Goal: Navigation & Orientation: Understand site structure

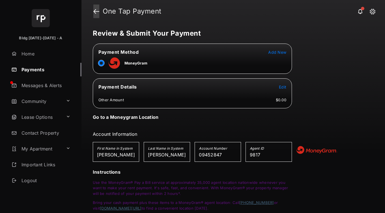
click at [96, 12] on link at bounding box center [96, 12] width 6 height 14
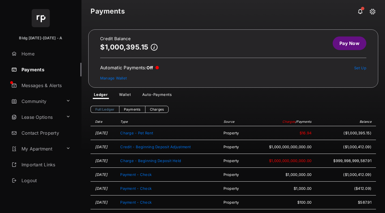
click at [154, 46] on icon at bounding box center [154, 47] width 7 height 7
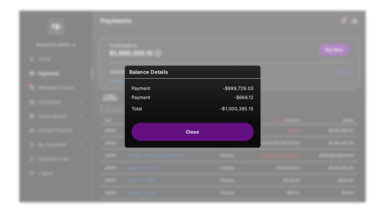
click at [296, 104] on div "Balance Details Payment -$999,729.03 Payment -$666.12 Total -$1,000,395.15 Close" at bounding box center [192, 106] width 385 height 213
click at [227, 127] on button "Close" at bounding box center [193, 132] width 122 height 18
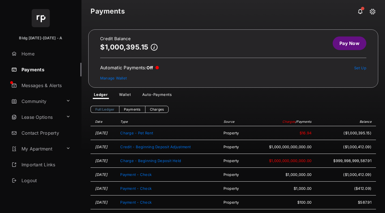
scroll to position [12, 0]
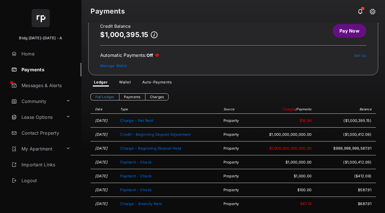
click at [280, 132] on span "$1,000,000,000,000.00" at bounding box center [281, 134] width 59 height 5
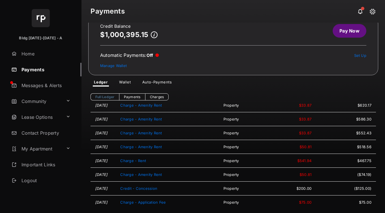
scroll to position [0, 0]
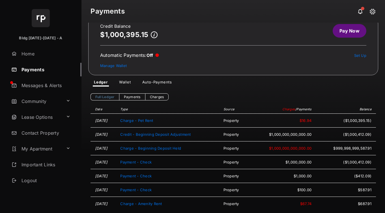
click at [294, 147] on span "$1,000,000,000,000.00" at bounding box center [281, 148] width 59 height 5
click at [298, 147] on span "$1,000,000,000,000.00" at bounding box center [281, 148] width 59 height 5
click at [51, 153] on link "My Apartment" at bounding box center [36, 149] width 55 height 14
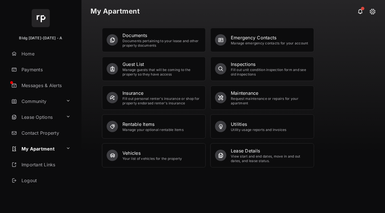
click at [50, 100] on link "Community" at bounding box center [36, 101] width 55 height 14
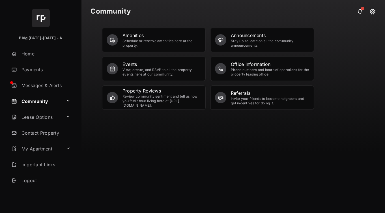
click at [54, 115] on link "Lease Options" at bounding box center [36, 117] width 55 height 14
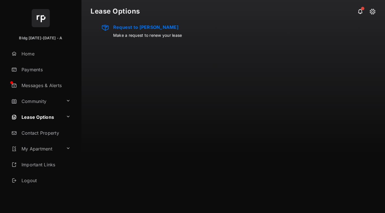
click at [57, 132] on link "Contact Property" at bounding box center [45, 133] width 72 height 14
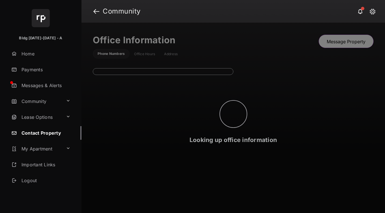
click at [61, 147] on link "My Apartment" at bounding box center [36, 149] width 55 height 14
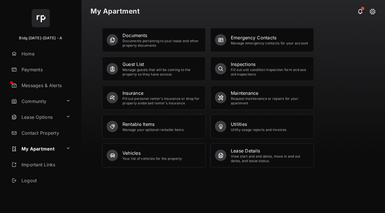
click at [266, 103] on div "Request maintenance or repairs for your apartment" at bounding box center [270, 100] width 78 height 9
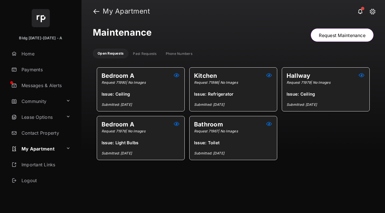
click at [267, 76] on button at bounding box center [269, 75] width 7 height 7
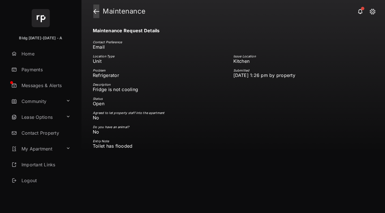
click at [96, 14] on link at bounding box center [96, 12] width 6 height 14
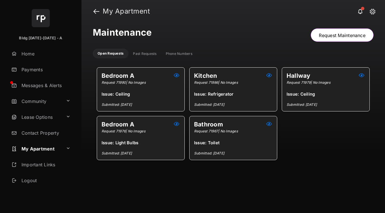
click at [41, 120] on link "Lease Options" at bounding box center [36, 117] width 55 height 14
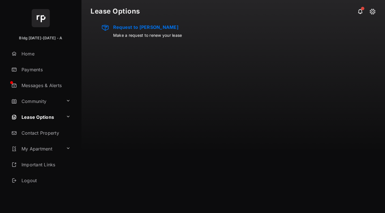
click at [51, 102] on link "Community" at bounding box center [36, 101] width 55 height 14
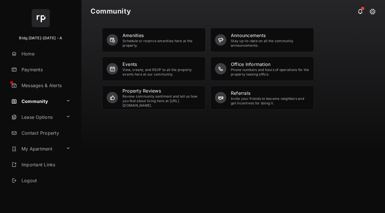
click at [52, 116] on link "Lease Options" at bounding box center [36, 117] width 55 height 14
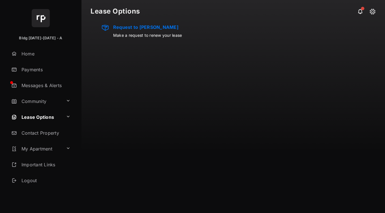
click at [47, 99] on link "Community" at bounding box center [36, 101] width 55 height 14
